Goal: Task Accomplishment & Management: Use online tool/utility

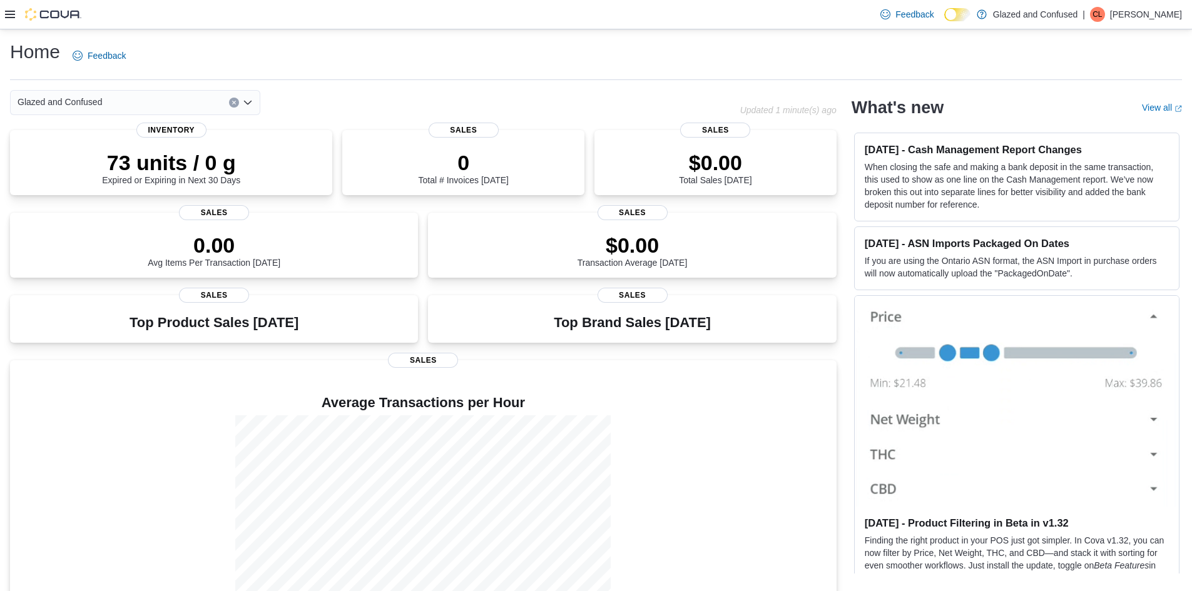
click at [9, 13] on icon at bounding box center [10, 14] width 10 height 10
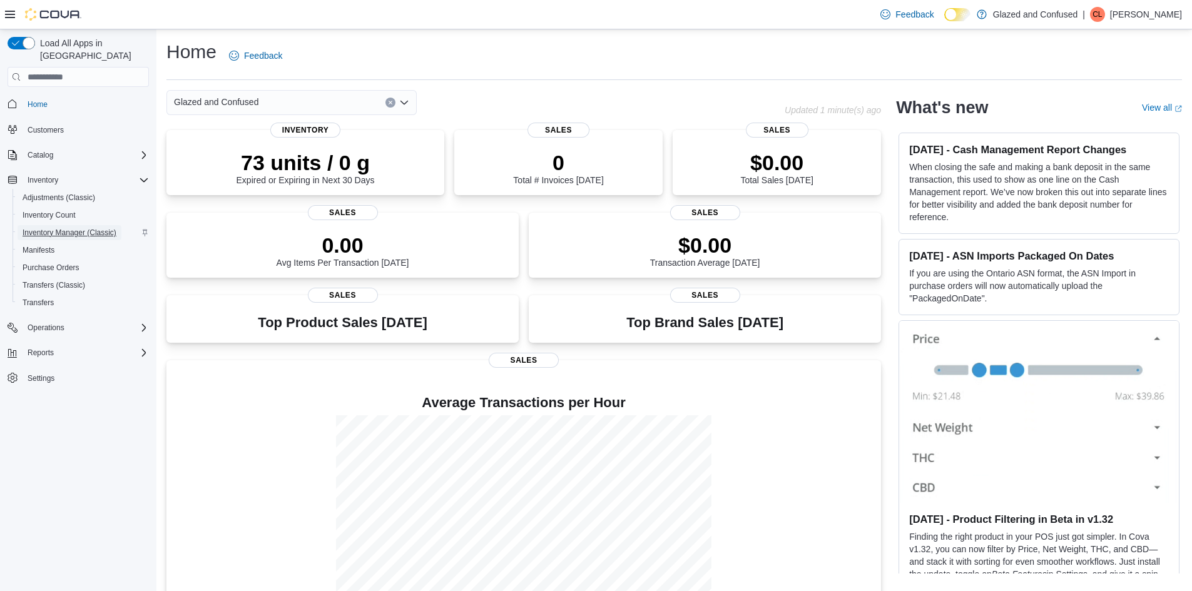
click at [54, 228] on span "Inventory Manager (Classic)" at bounding box center [70, 233] width 94 height 10
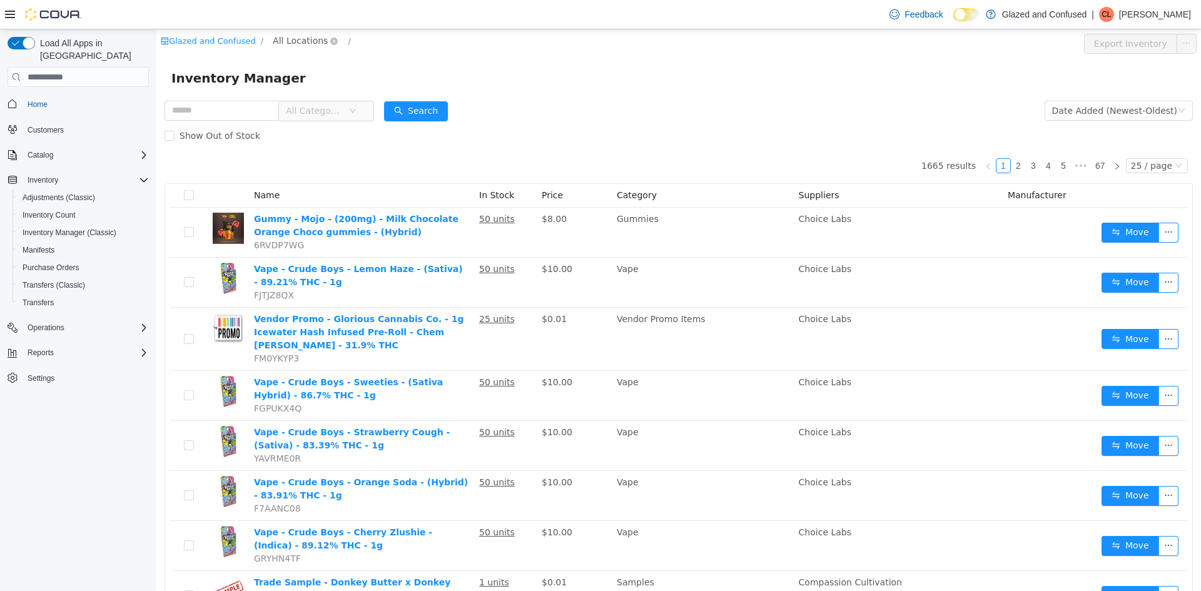
click at [283, 36] on span "All Locations" at bounding box center [300, 41] width 55 height 14
click at [313, 108] on span "[STREET_ADDRESS]" at bounding box center [336, 108] width 87 height 10
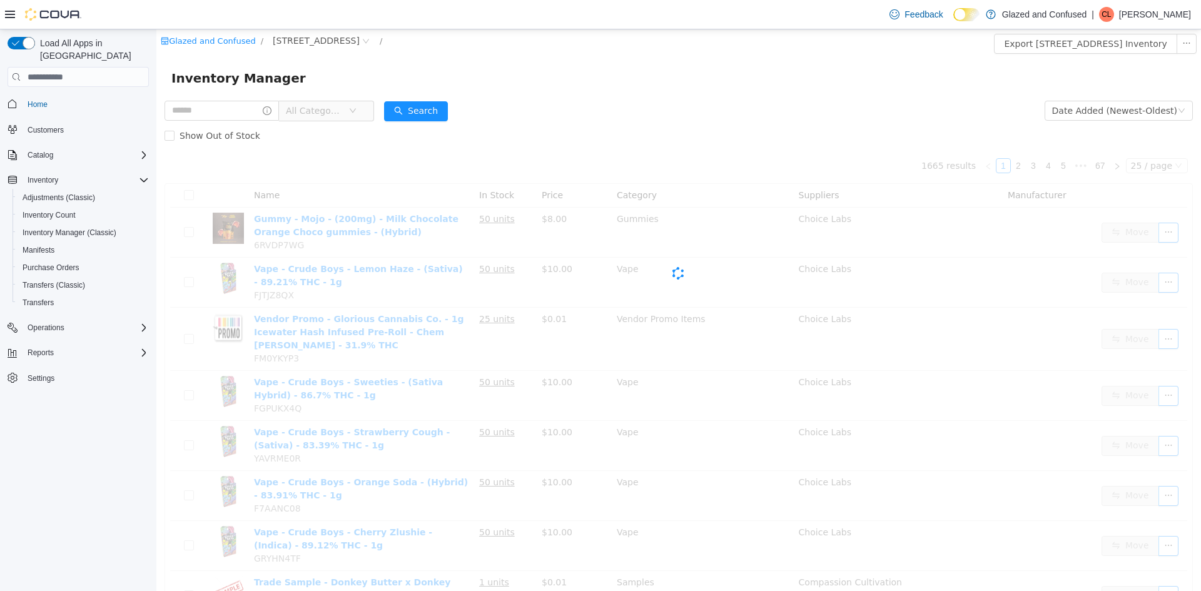
click at [15, 9] on div at bounding box center [43, 14] width 76 height 13
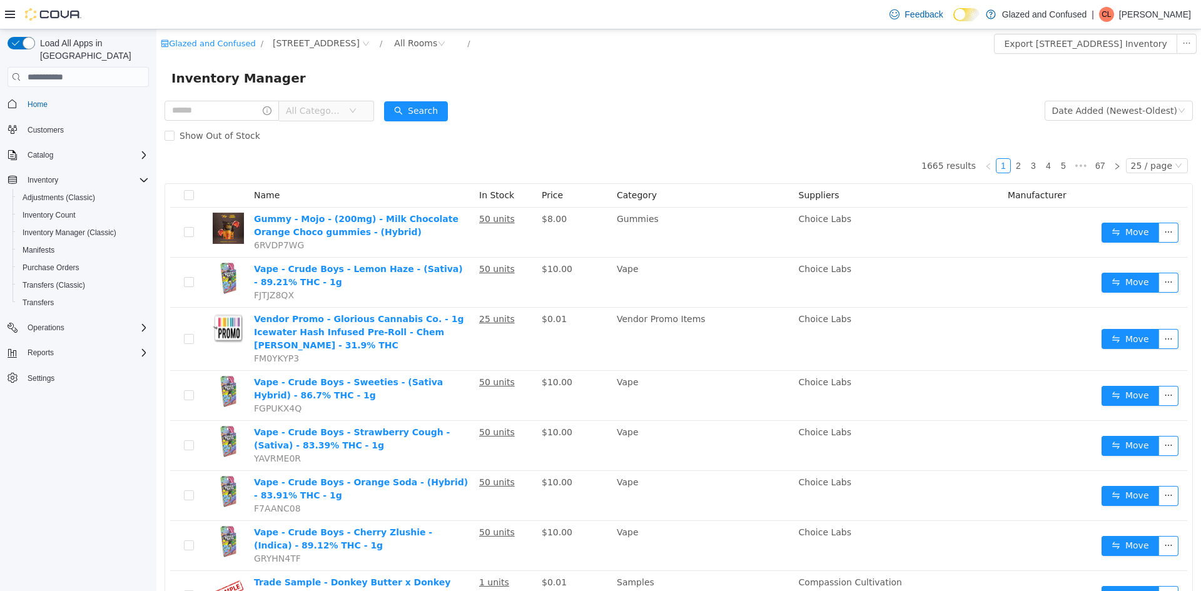
click at [12, 14] on icon at bounding box center [10, 15] width 10 height 8
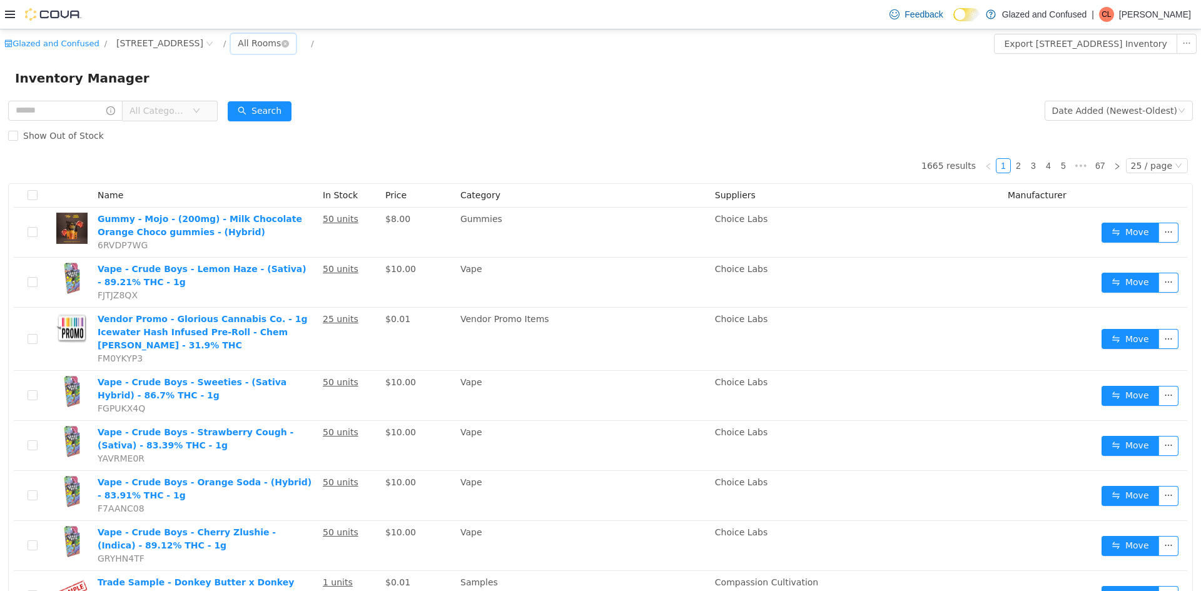
click at [281, 46] on div "All Rooms" at bounding box center [259, 43] width 43 height 19
drag, startPoint x: 296, startPoint y: 111, endPoint x: 136, endPoint y: 31, distance: 178.2
click at [296, 111] on li "Dutchie Room" at bounding box center [305, 109] width 75 height 20
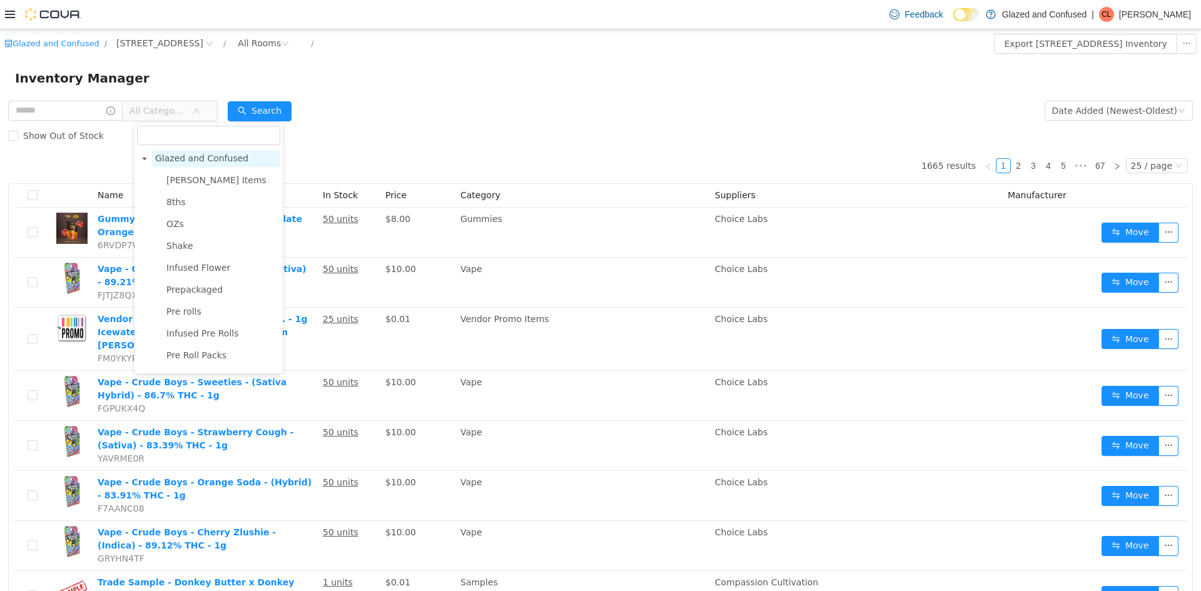
click at [171, 165] on span "Glazed and Confused" at bounding box center [216, 158] width 128 height 17
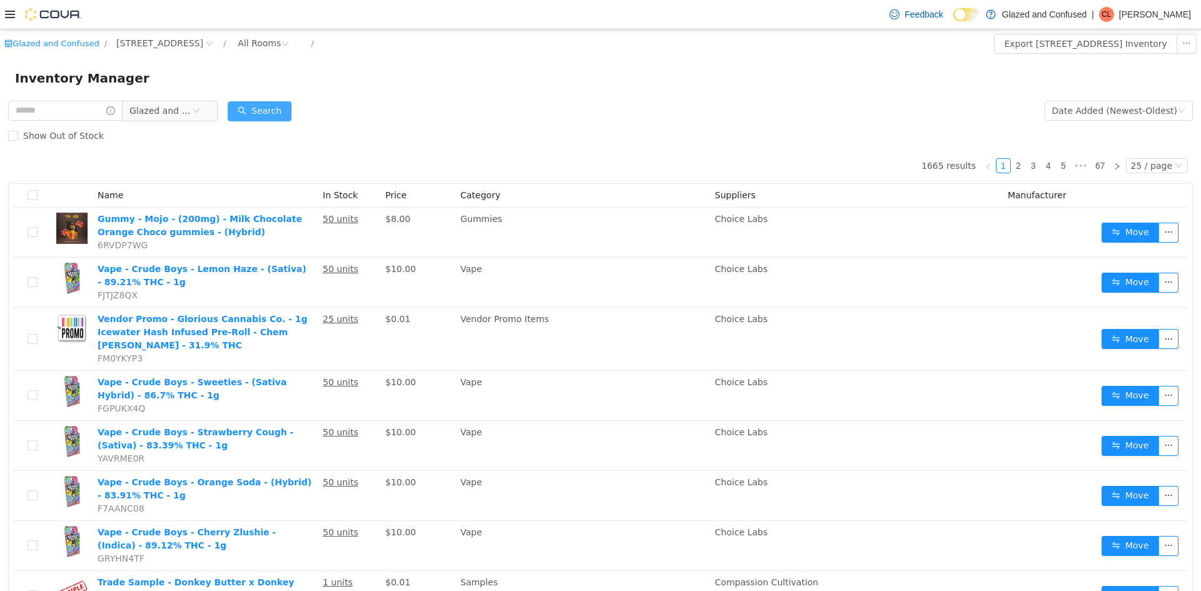
click at [277, 109] on button "Search" at bounding box center [260, 111] width 64 height 20
drag, startPoint x: 1156, startPoint y: 173, endPoint x: 1152, endPoint y: 166, distance: 7.8
click at [1156, 172] on div "25 / page" at bounding box center [1151, 166] width 41 height 14
click at [1144, 244] on li "50 / page" at bounding box center [1151, 246] width 61 height 20
click at [31, 98] on div "Glazed and Confused" at bounding box center [113, 110] width 210 height 25
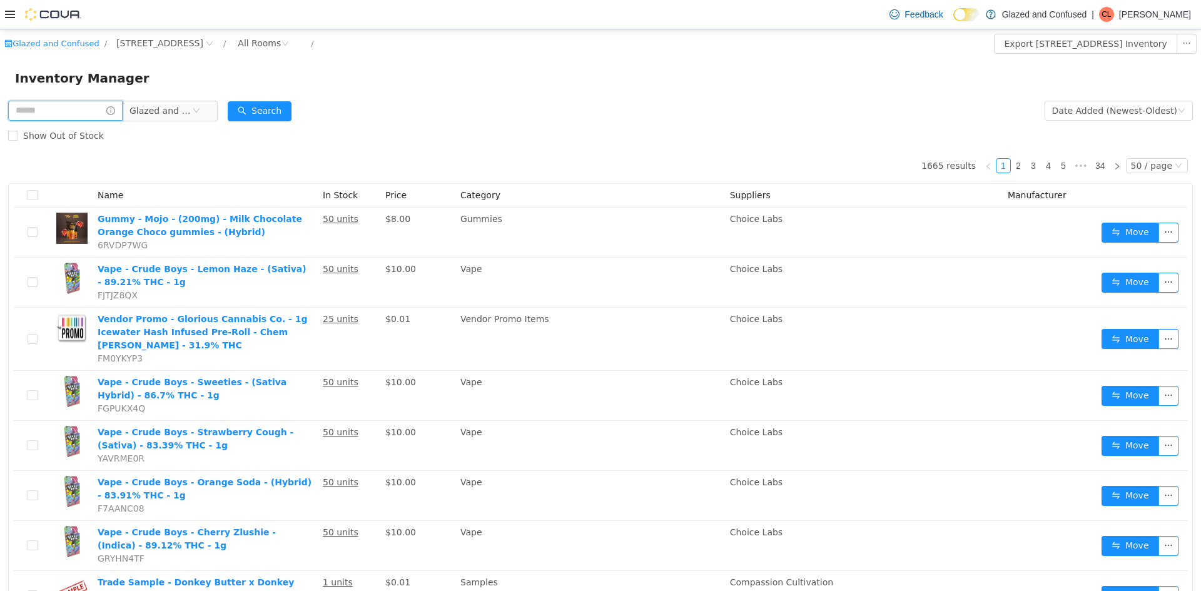
click at [34, 111] on input "text" at bounding box center [65, 111] width 114 height 20
type input "*******"
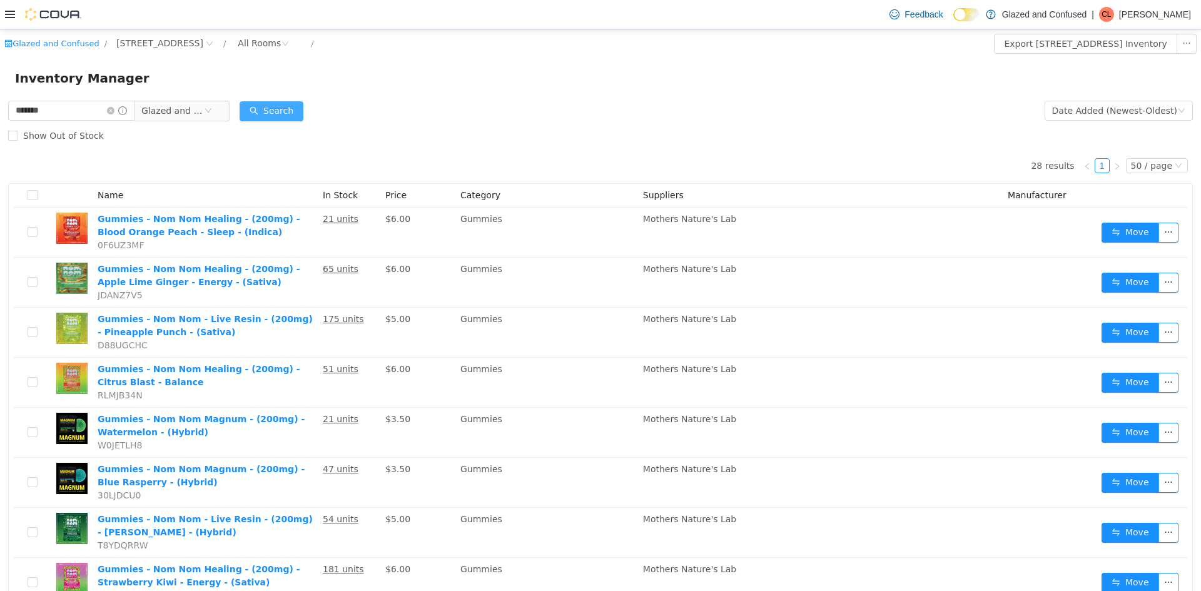
click at [282, 110] on button "Search" at bounding box center [272, 111] width 64 height 20
click at [1136, 114] on div "Date Added (Newest-Oldest)" at bounding box center [1114, 110] width 125 height 19
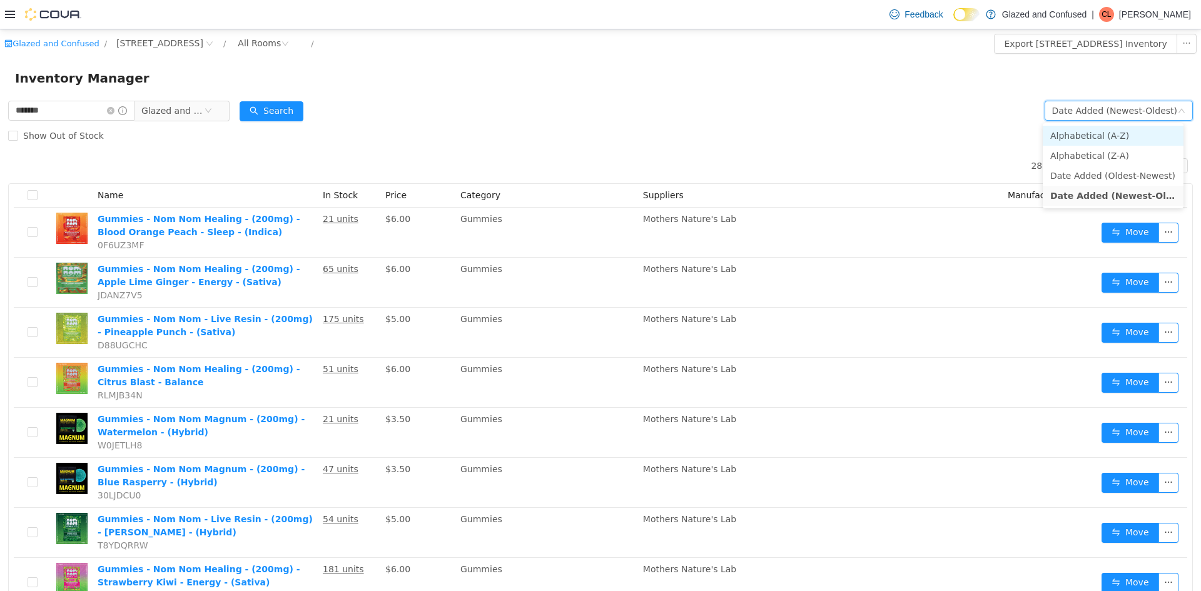
click at [1132, 128] on li "Alphabetical (A-Z)" at bounding box center [1113, 136] width 141 height 20
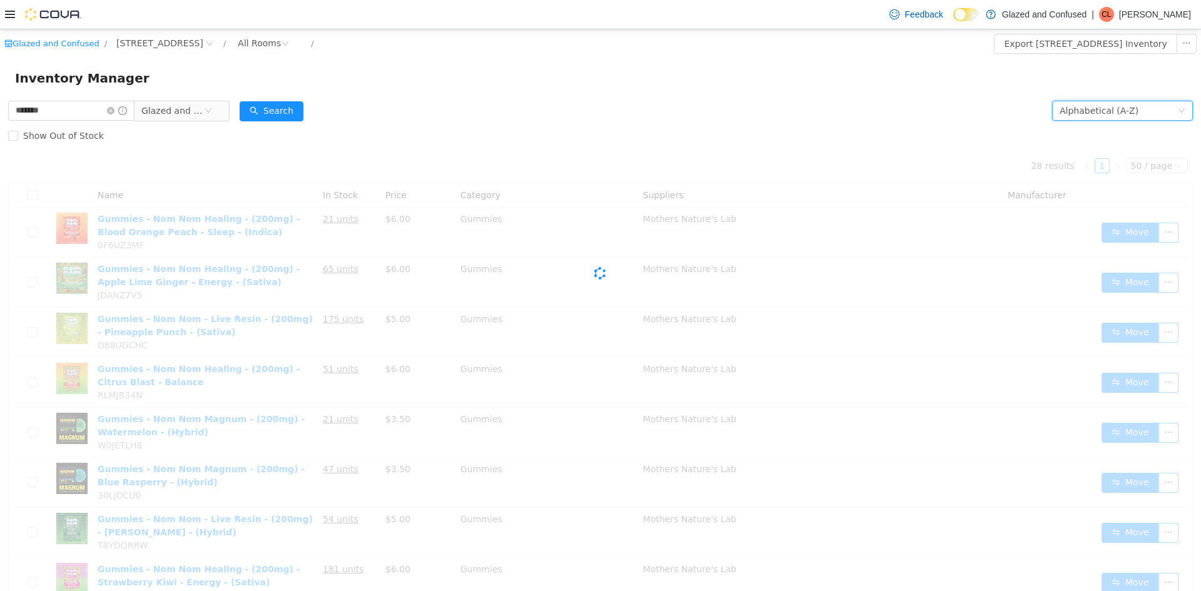
drag, startPoint x: 746, startPoint y: 114, endPoint x: 604, endPoint y: 113, distance: 142.7
click at [731, 114] on form "******* Glazed and Confused Alphabetical (A-Z) Search Show Out of Stock" at bounding box center [600, 123] width 1185 height 50
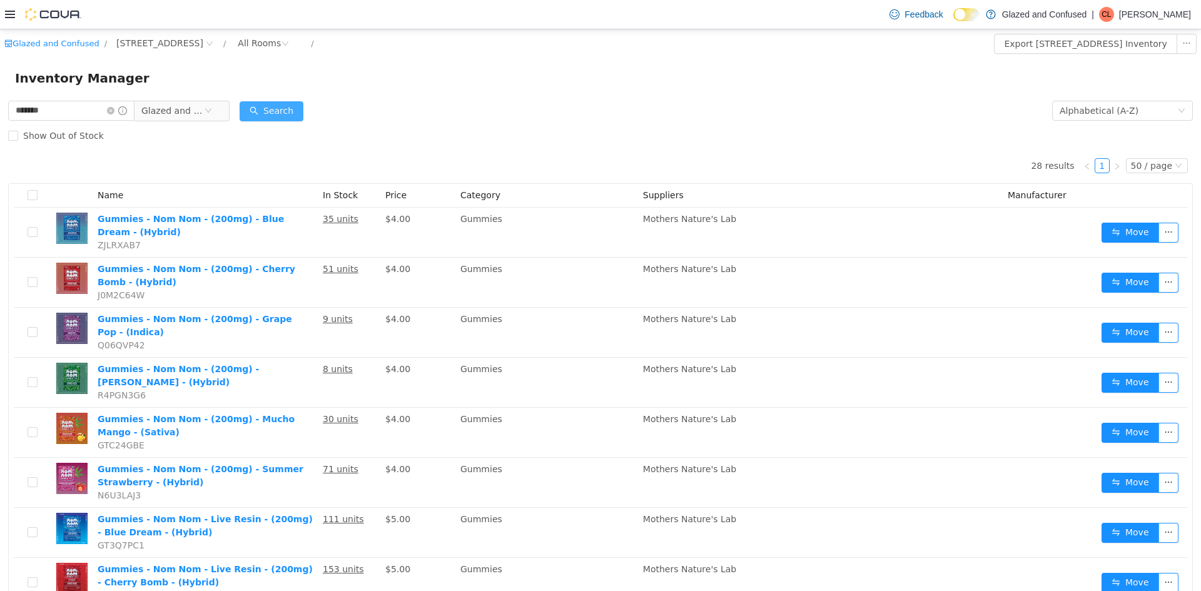
click at [294, 105] on button "Search" at bounding box center [272, 111] width 64 height 20
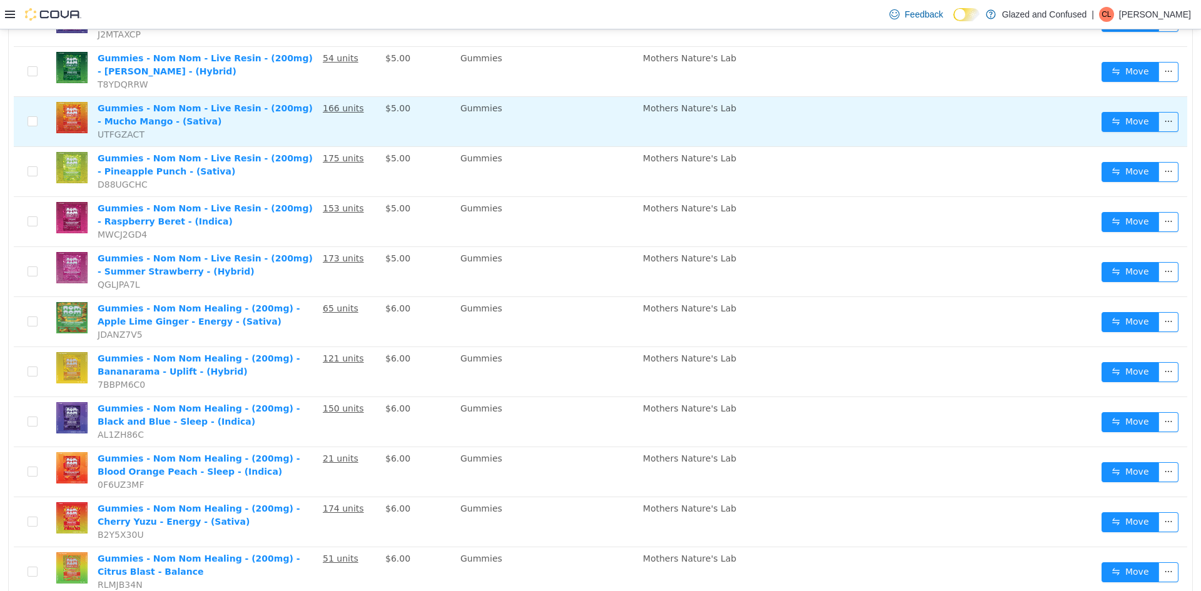
scroll to position [626, 0]
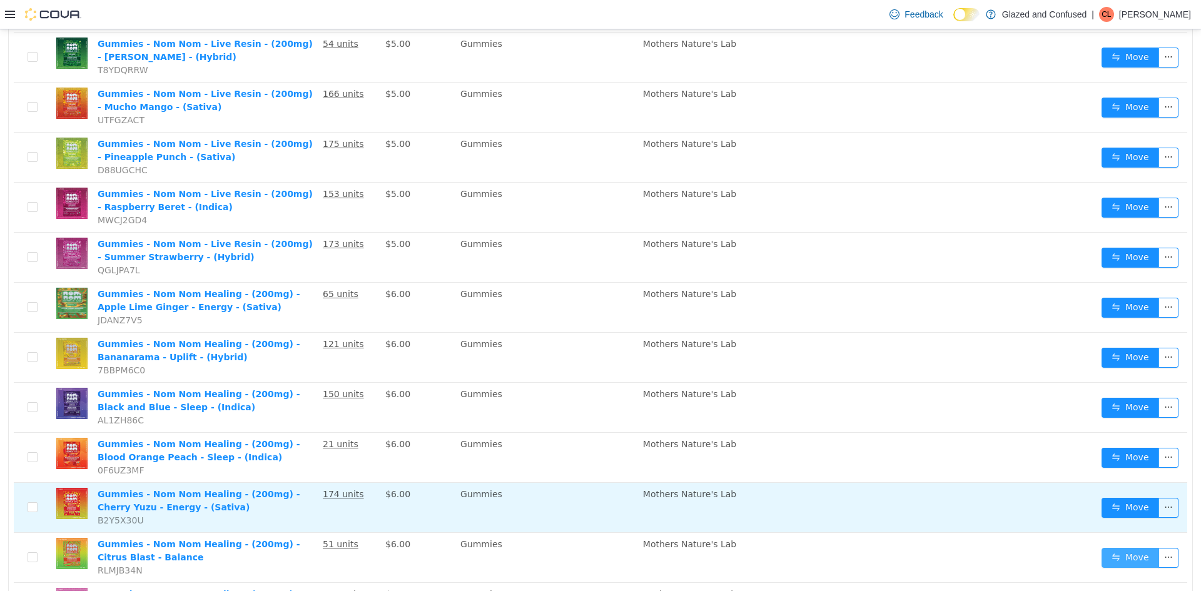
drag, startPoint x: 1114, startPoint y: 549, endPoint x: 999, endPoint y: 515, distance: 120.6
click at [1113, 549] on button "Move" at bounding box center [1131, 558] width 58 height 20
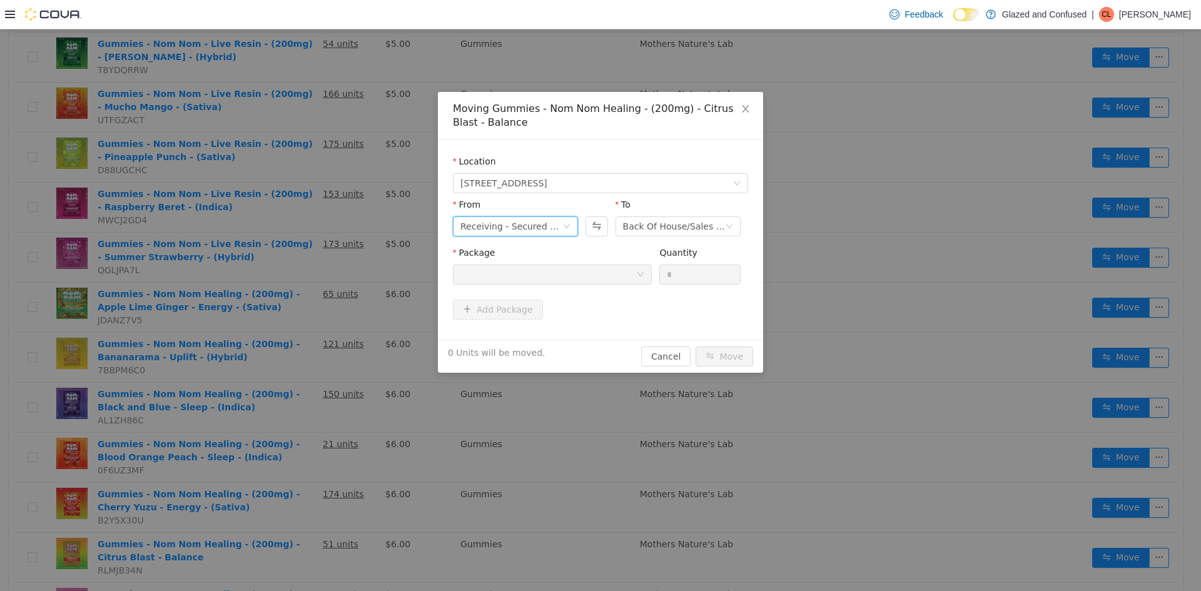
click at [552, 222] on div "Receiving - Secured Storage C" at bounding box center [511, 226] width 102 height 19
click at [526, 290] on li "Dutchie Room" at bounding box center [515, 292] width 125 height 20
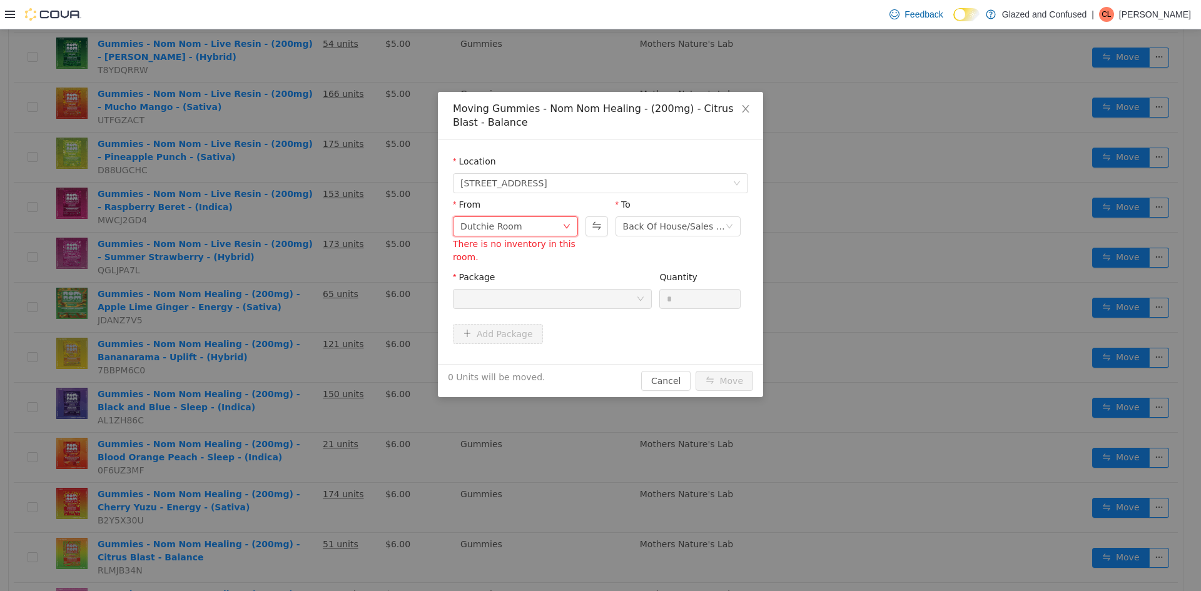
click at [593, 237] on div at bounding box center [597, 219] width 22 height 43
click at [593, 228] on button "Swap" at bounding box center [597, 226] width 22 height 20
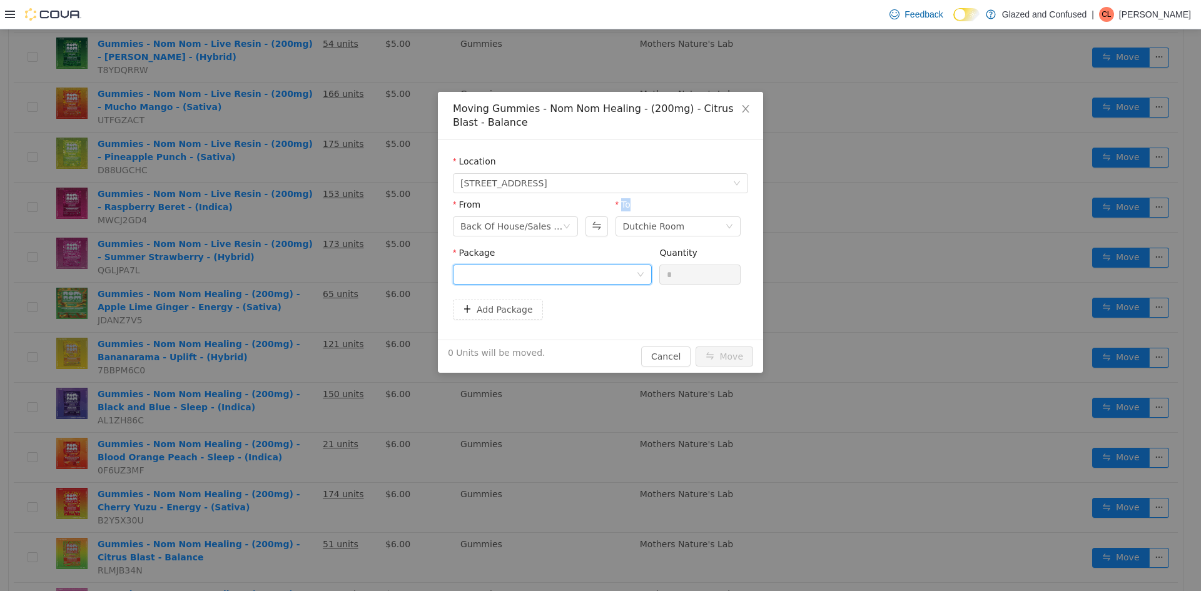
click at [549, 275] on div at bounding box center [548, 274] width 176 height 19
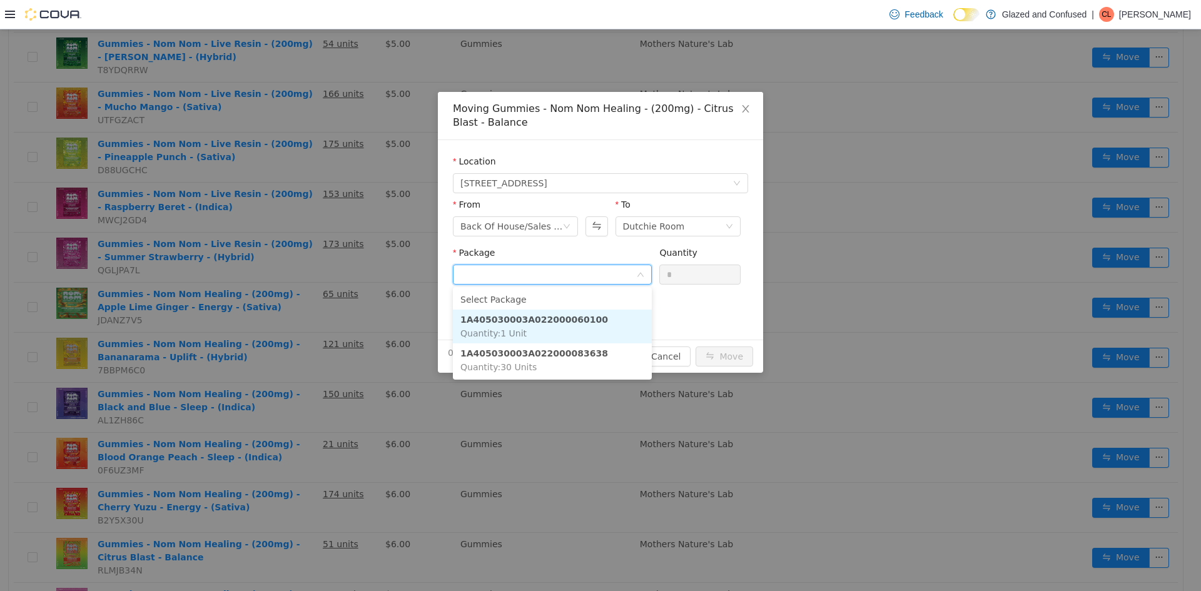
click at [553, 329] on li "1A405030003A022000060100 Quantity : 1 Unit" at bounding box center [552, 327] width 199 height 34
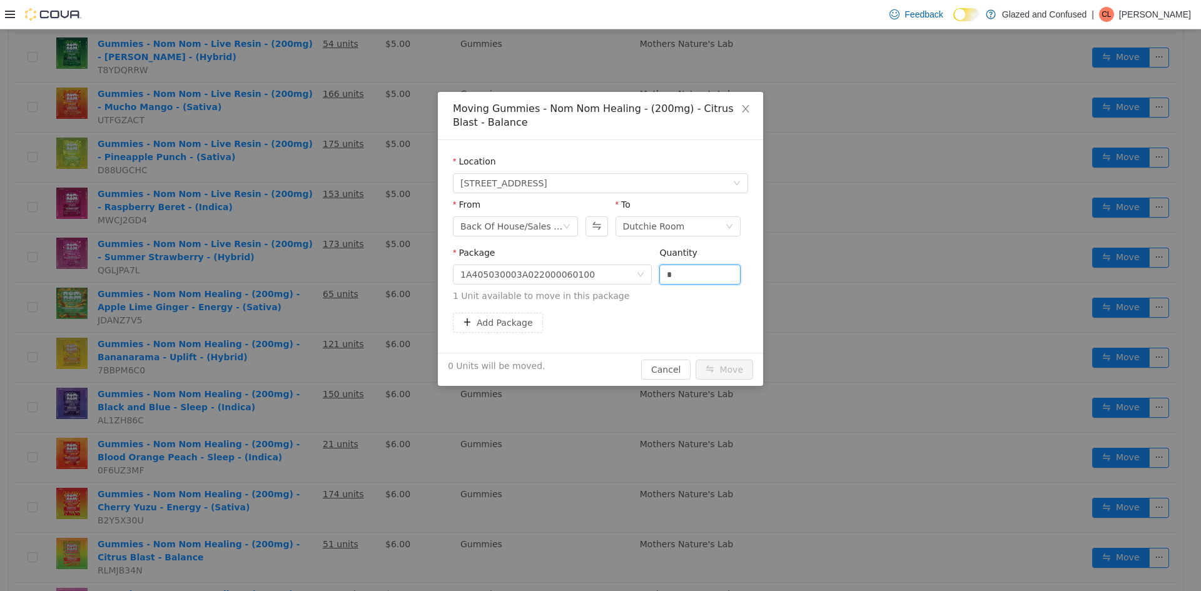
drag, startPoint x: 654, startPoint y: 280, endPoint x: 632, endPoint y: 290, distance: 24.1
click at [633, 290] on span "Package 1A405030003A022000060100 Quantity * 1 Unit available to move in this pa…" at bounding box center [600, 275] width 295 height 55
type input "*"
click at [696, 360] on button "Move" at bounding box center [725, 370] width 58 height 20
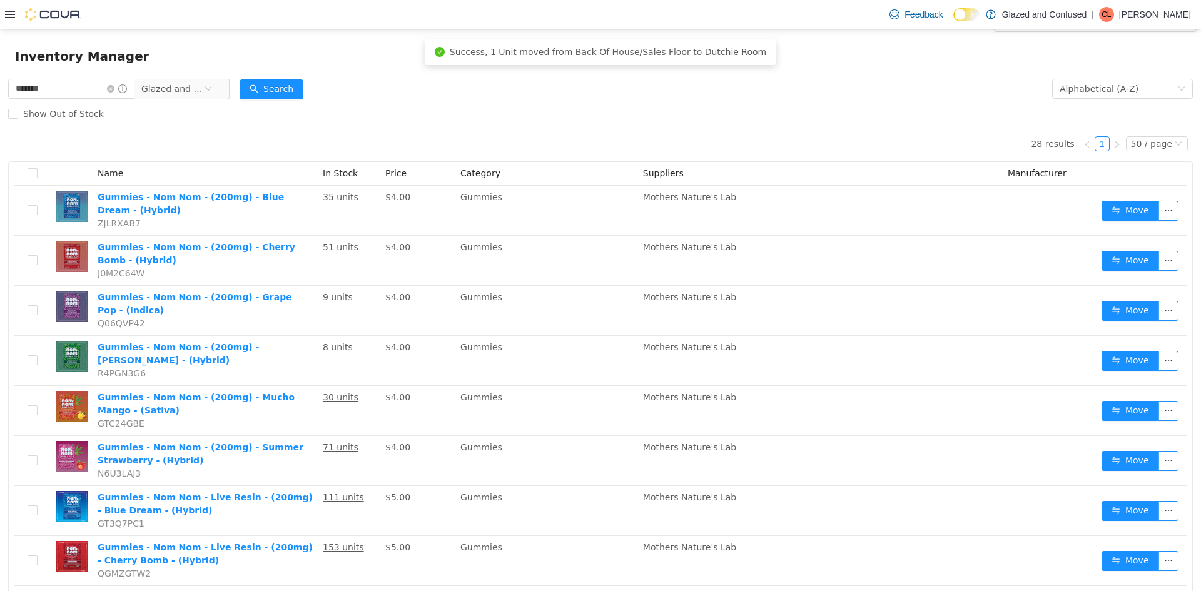
scroll to position [0, 0]
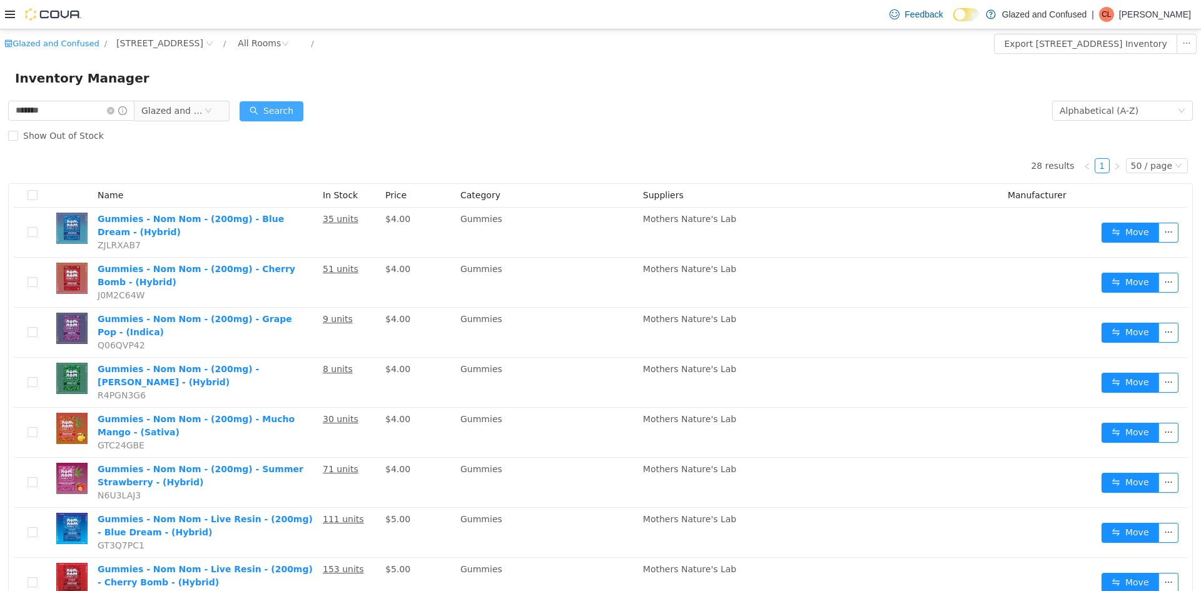
click at [261, 110] on button "Search" at bounding box center [272, 111] width 64 height 20
click at [114, 112] on icon "icon: close-circle" at bounding box center [111, 111] width 8 height 8
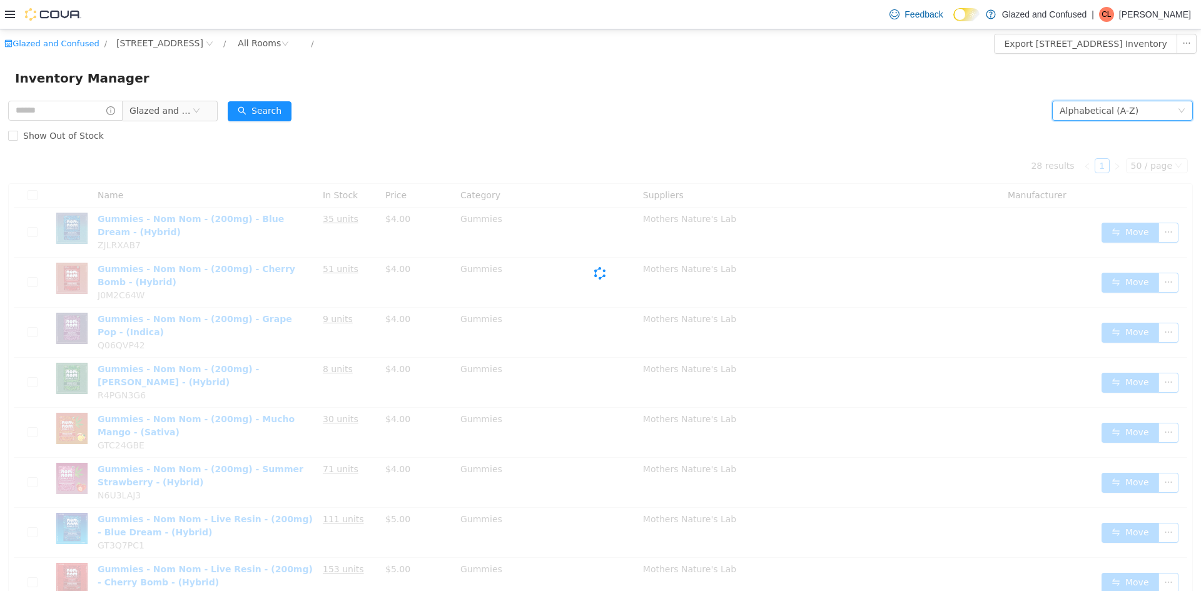
click at [1126, 111] on div "Alphabetical (A-Z)" at bounding box center [1119, 110] width 118 height 19
click at [1129, 186] on li "Date Added (Newest-Oldest)" at bounding box center [1113, 196] width 141 height 20
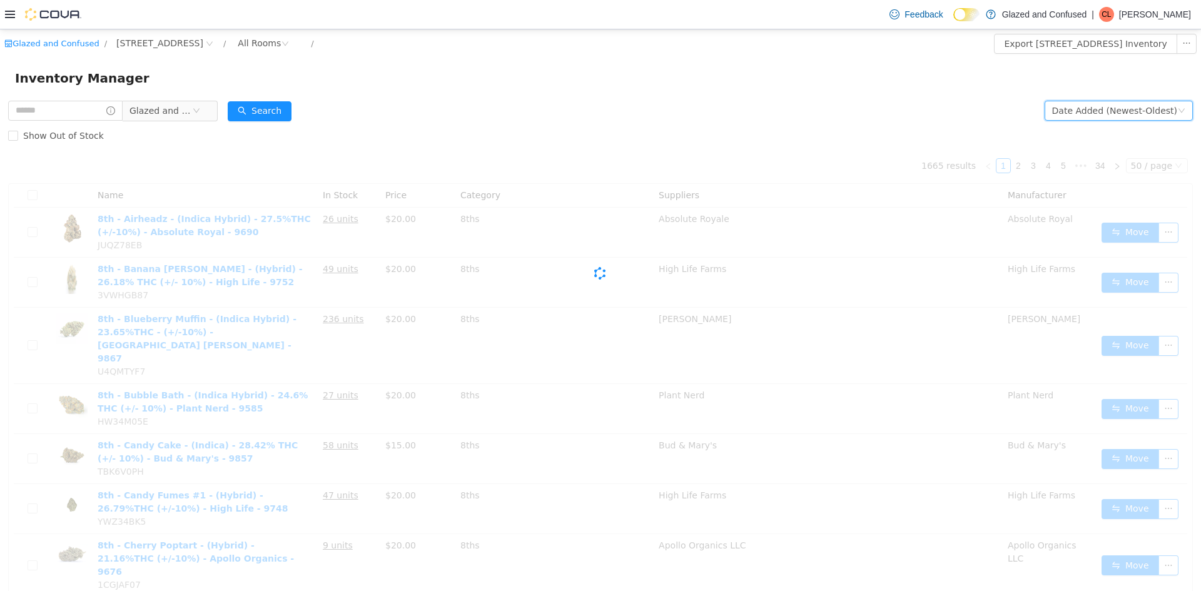
click at [1084, 117] on div "Date Added (Newest-Oldest)" at bounding box center [1114, 110] width 125 height 19
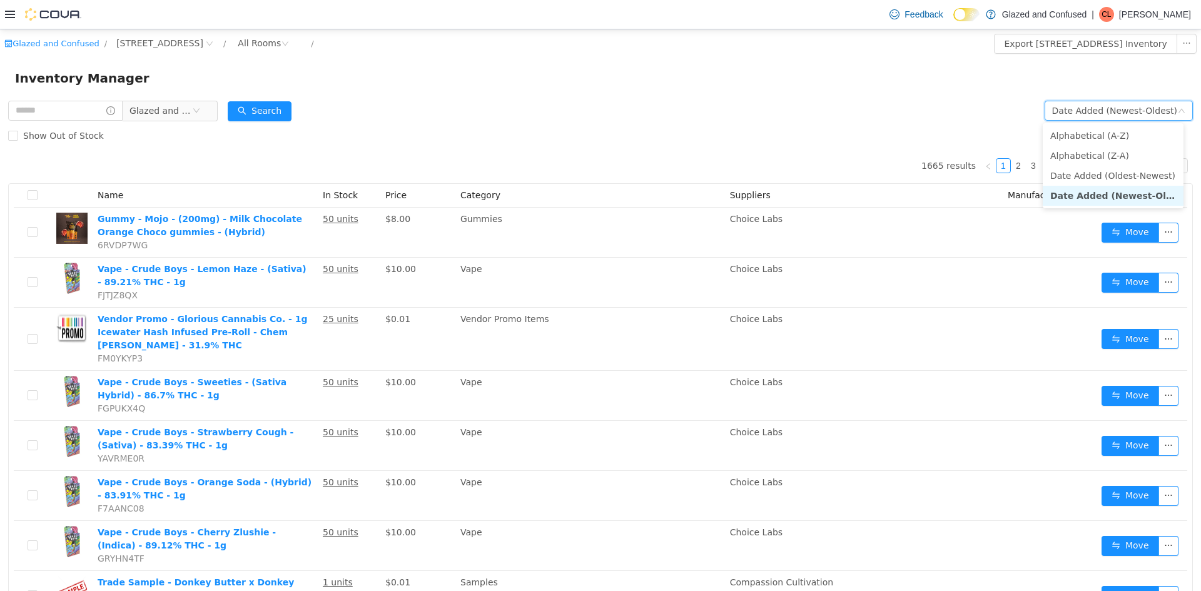
click at [1094, 189] on li "Date Added (Newest-Oldest)" at bounding box center [1113, 196] width 141 height 20
click at [286, 106] on button "Search" at bounding box center [260, 111] width 64 height 20
